Goal: Navigation & Orientation: Find specific page/section

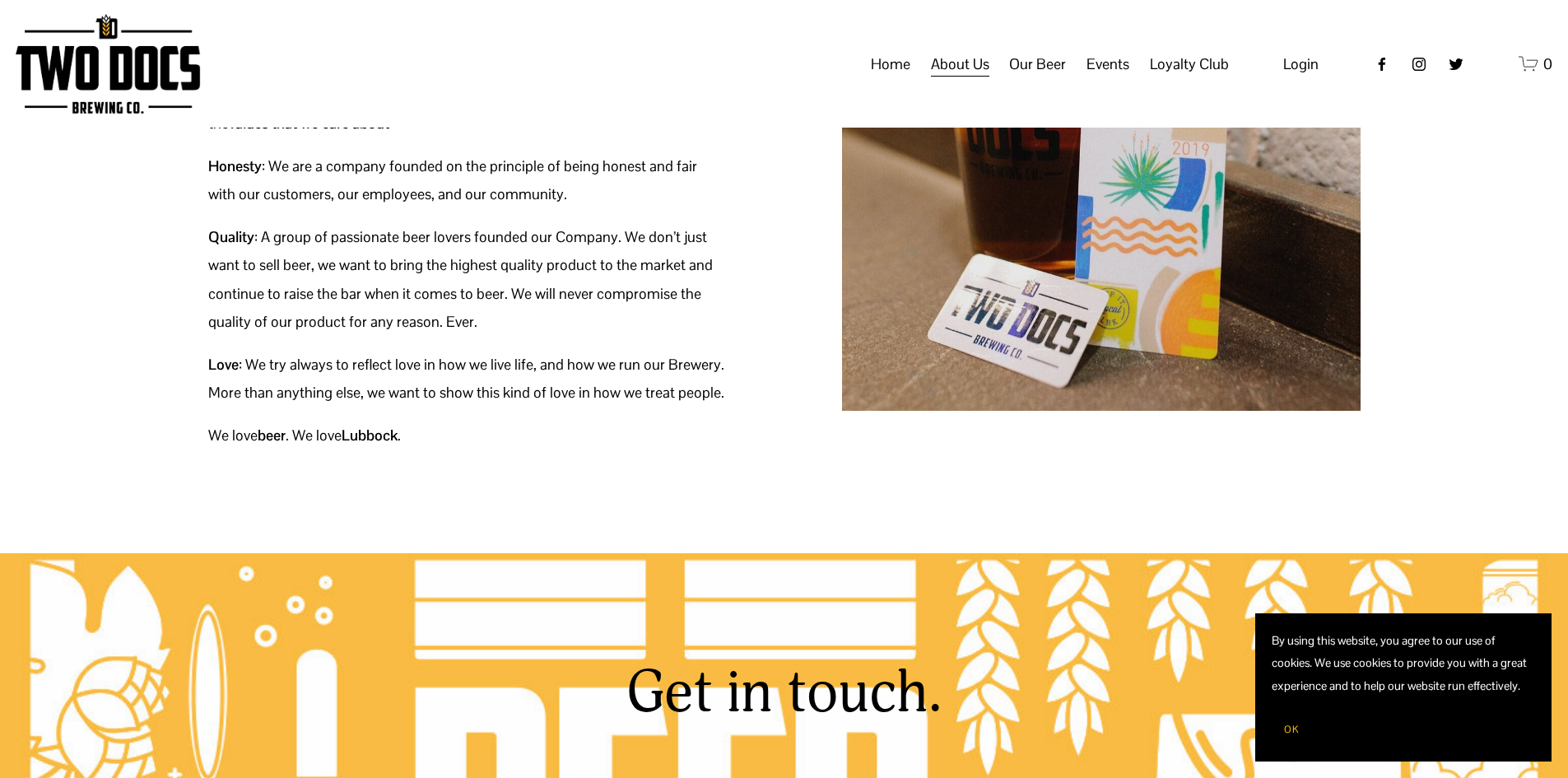
scroll to position [349, 0]
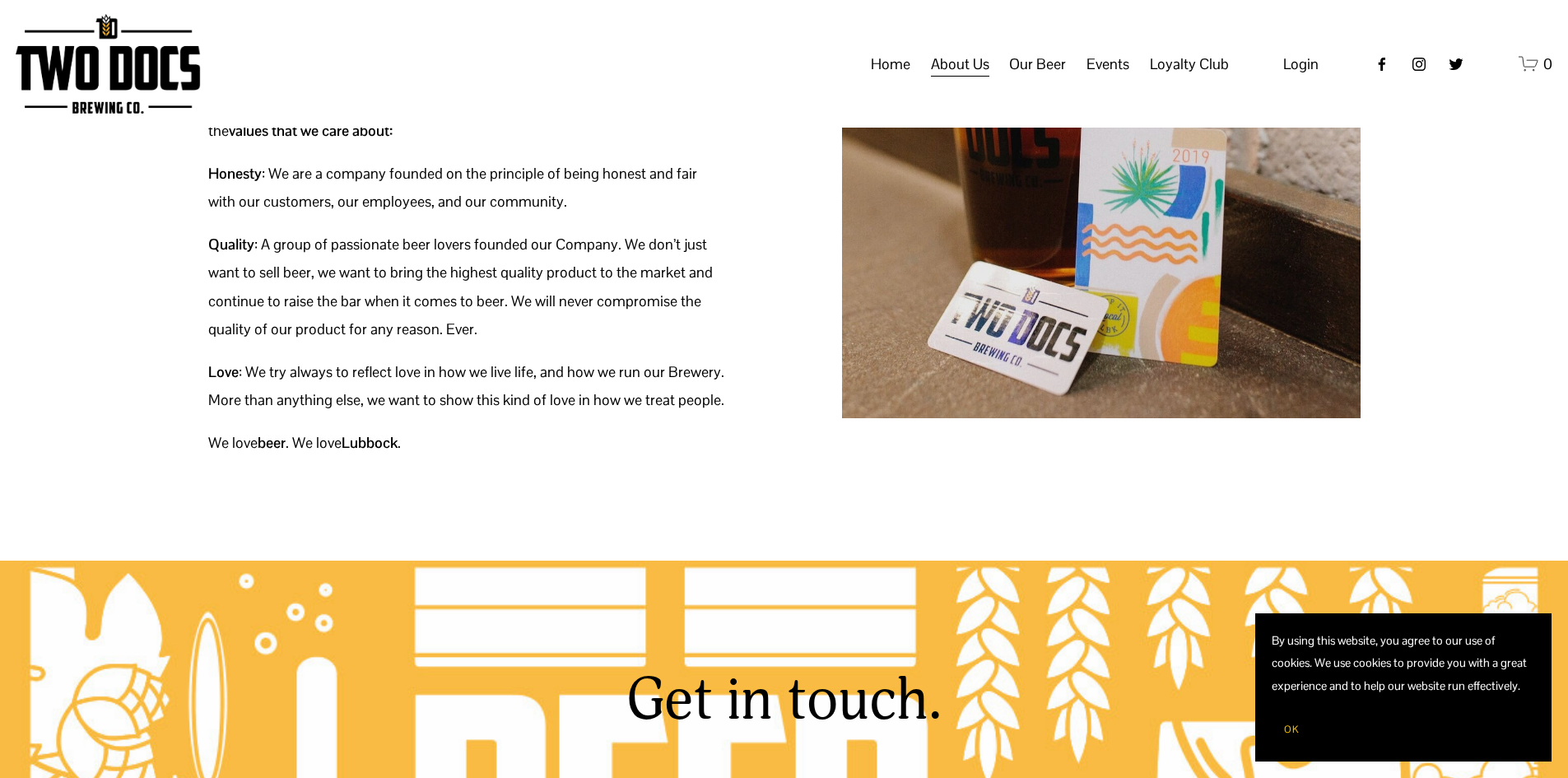
click at [0, 0] on span "Taproom Menu" at bounding box center [0, 0] width 0 height 0
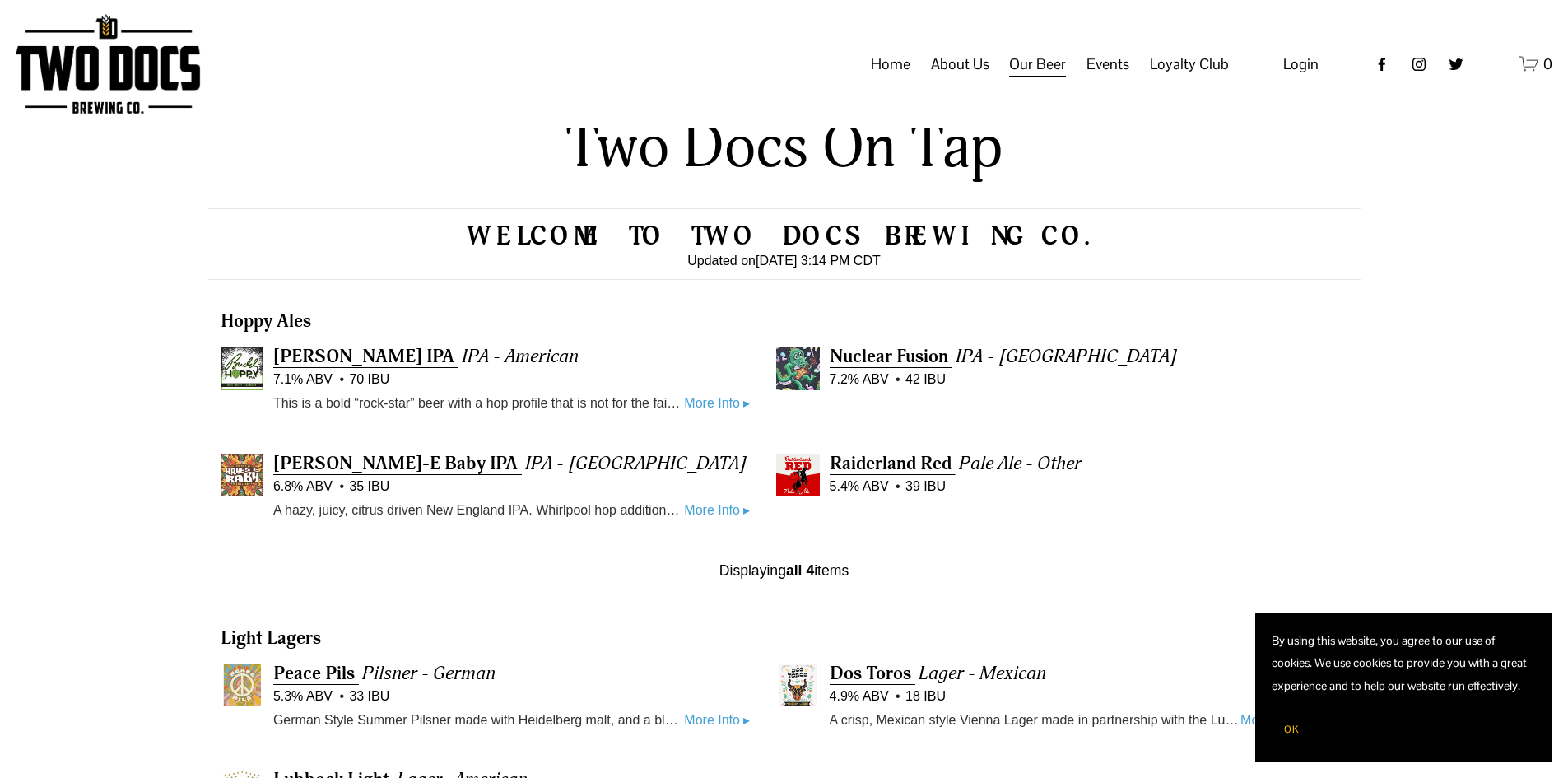
scroll to position [452, 0]
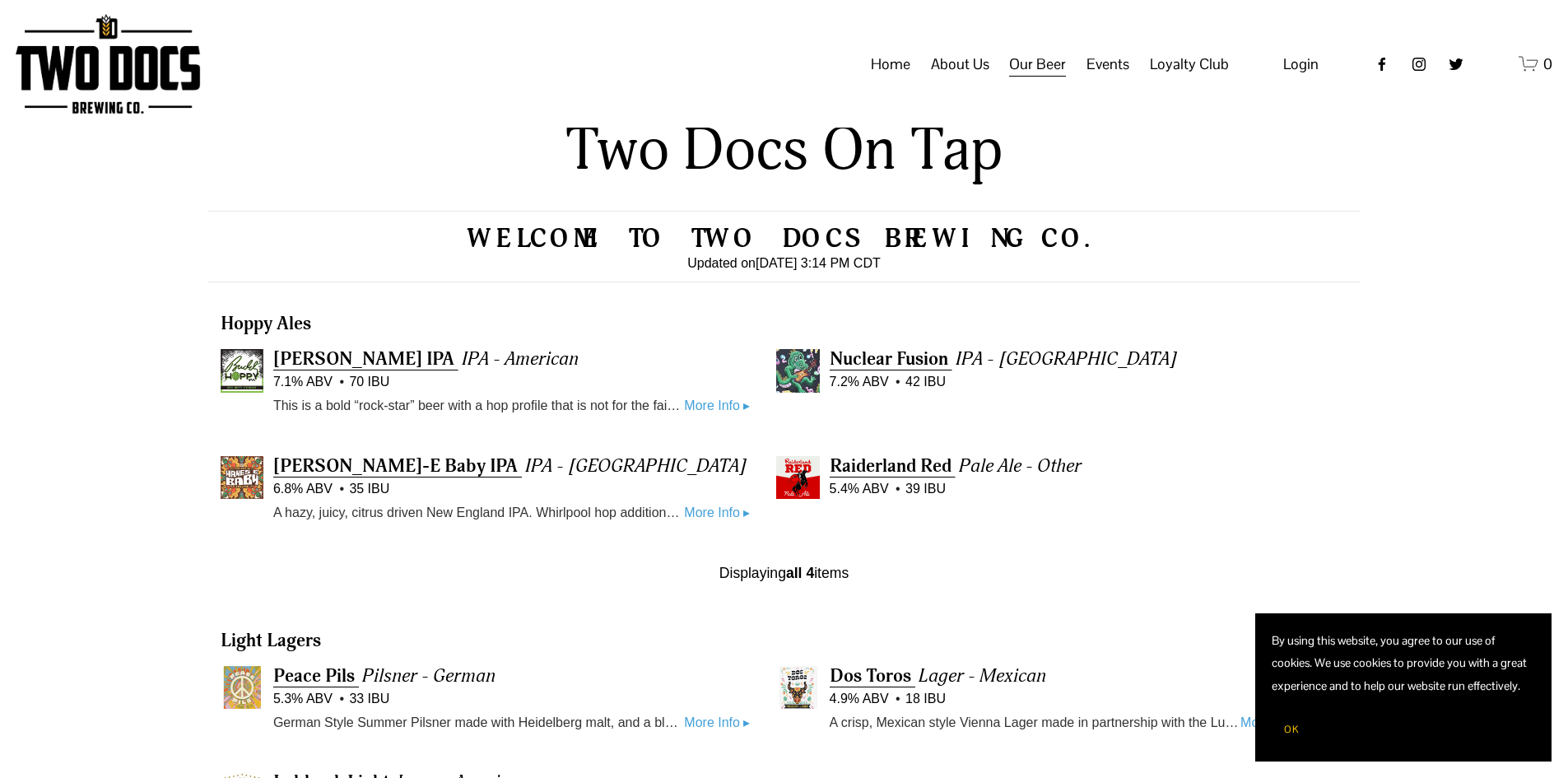
click at [1104, 78] on span "Events" at bounding box center [1108, 64] width 43 height 28
click at [0, 0] on span "Calendar" at bounding box center [0, 0] width 0 height 0
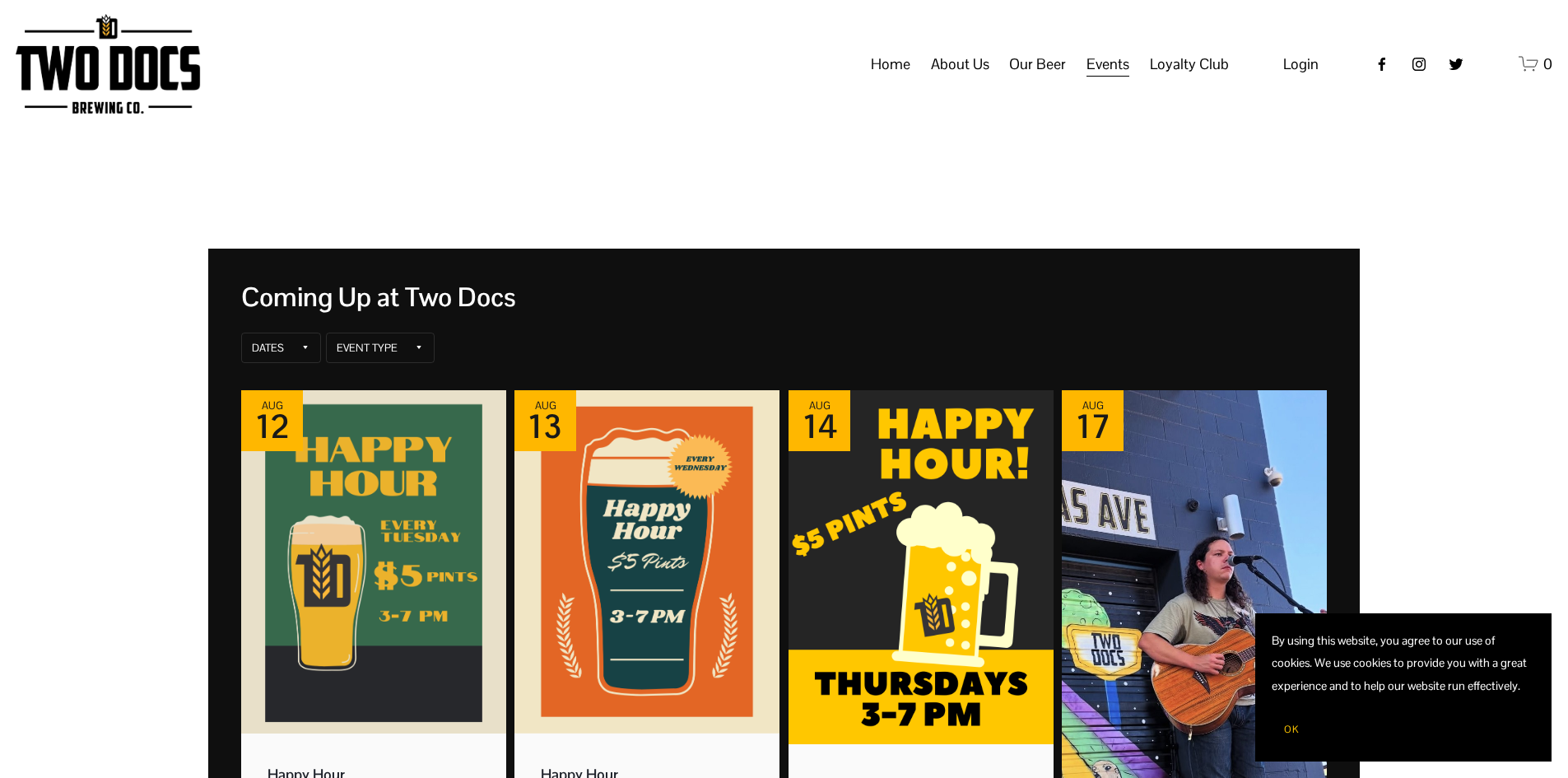
click at [0, 0] on span "Vendors & Musicians" at bounding box center [0, 0] width 0 height 0
